Goal: Navigation & Orientation: Understand site structure

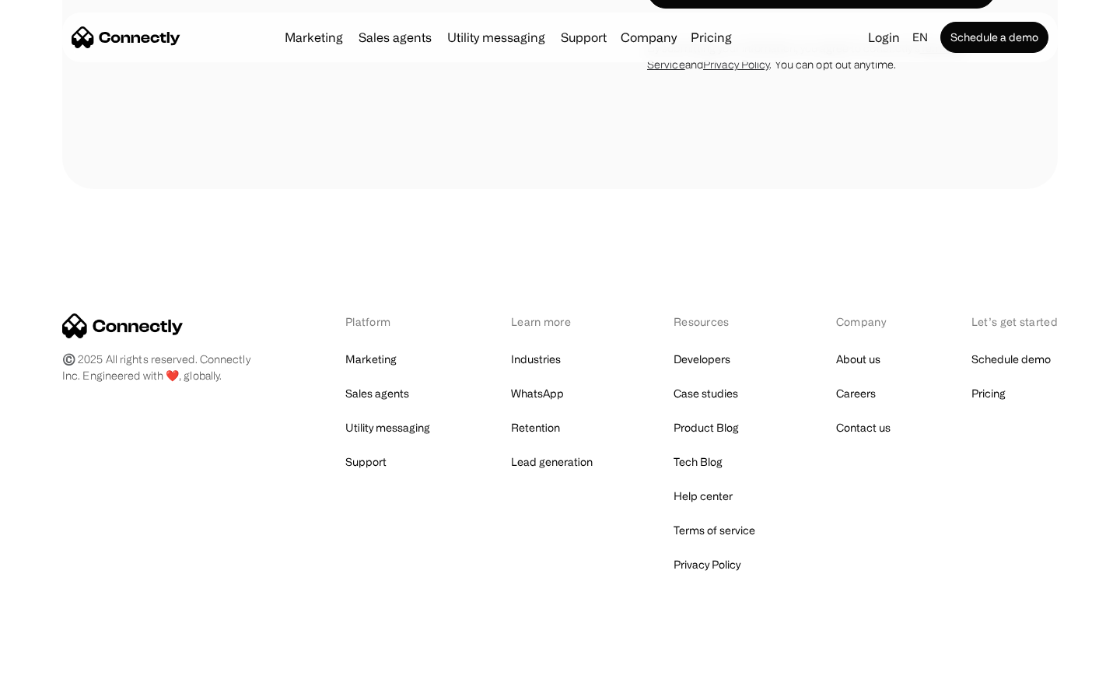
scroll to position [5234, 0]
